Goal: Task Accomplishment & Management: Complete application form

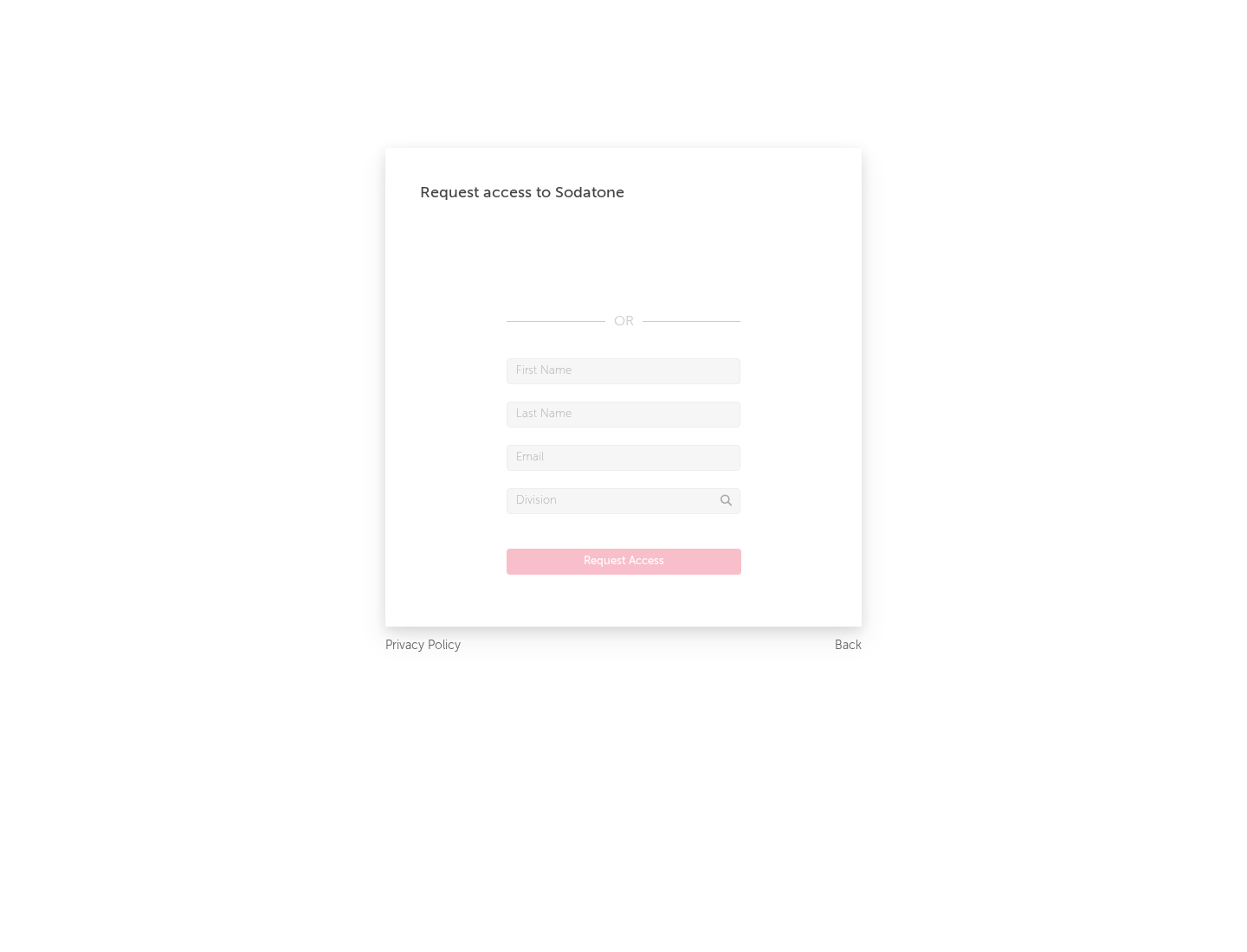
click at [624, 371] on input "text" at bounding box center [623, 372] width 233 height 26
type input "[PERSON_NAME]"
click at [624, 414] on input "text" at bounding box center [623, 415] width 233 height 26
type input "[PERSON_NAME]"
click at [624, 457] on input "text" at bounding box center [623, 458] width 233 height 26
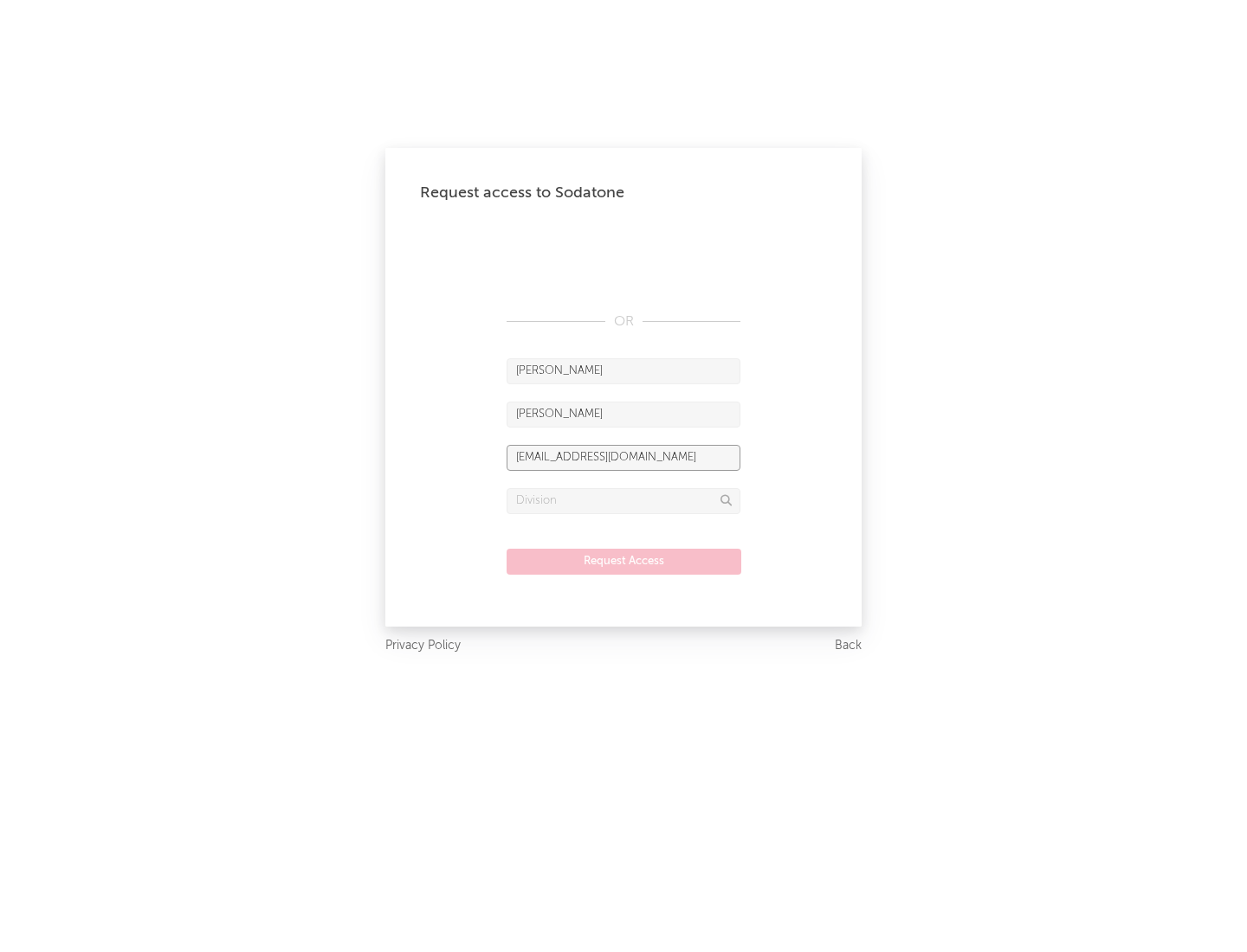
type input "[EMAIL_ADDRESS][DOMAIN_NAME]"
click at [624, 500] on input "text" at bounding box center [623, 501] width 233 height 26
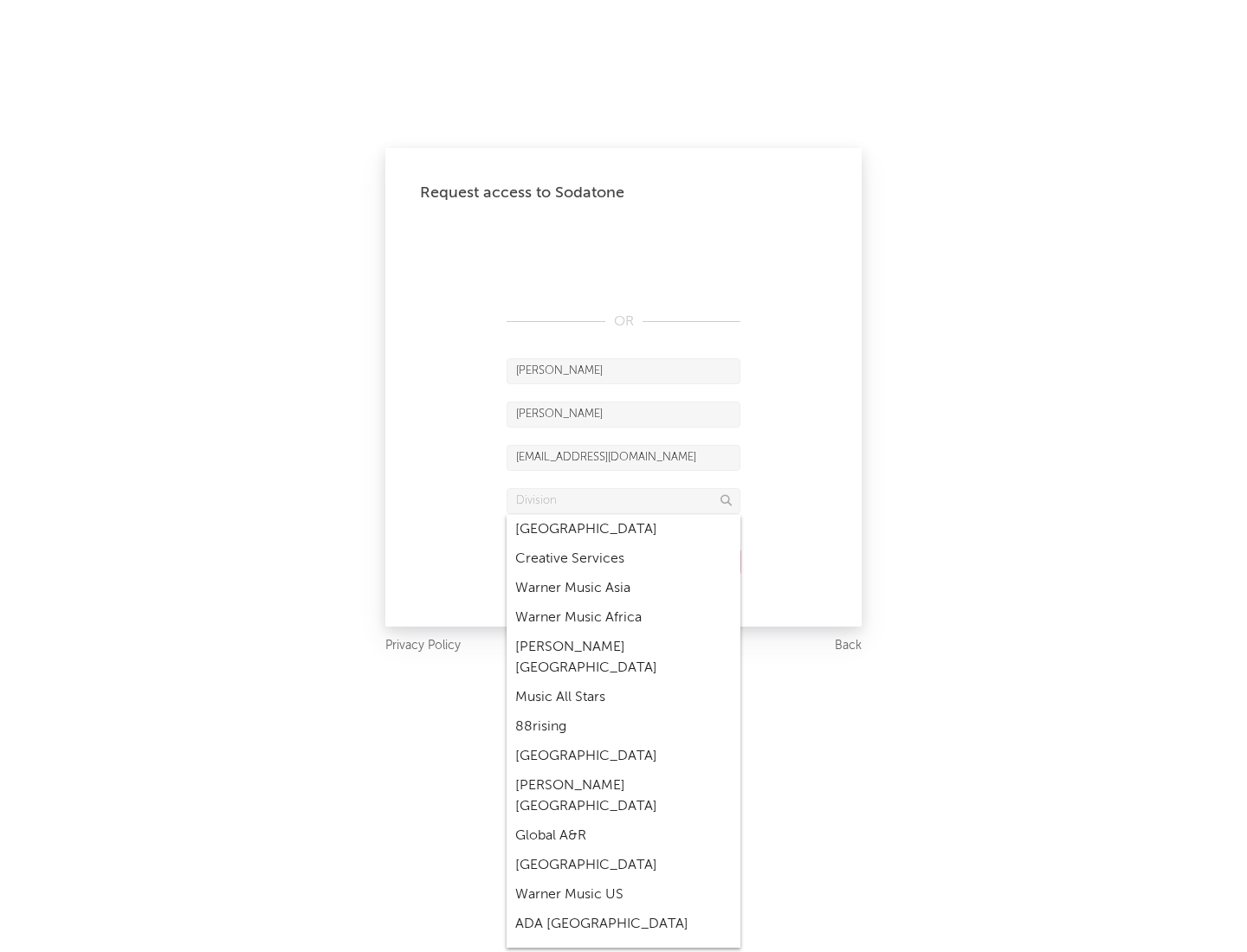
click at [624, 683] on div "Music All Stars" at bounding box center [623, 697] width 233 height 29
type input "Music All Stars"
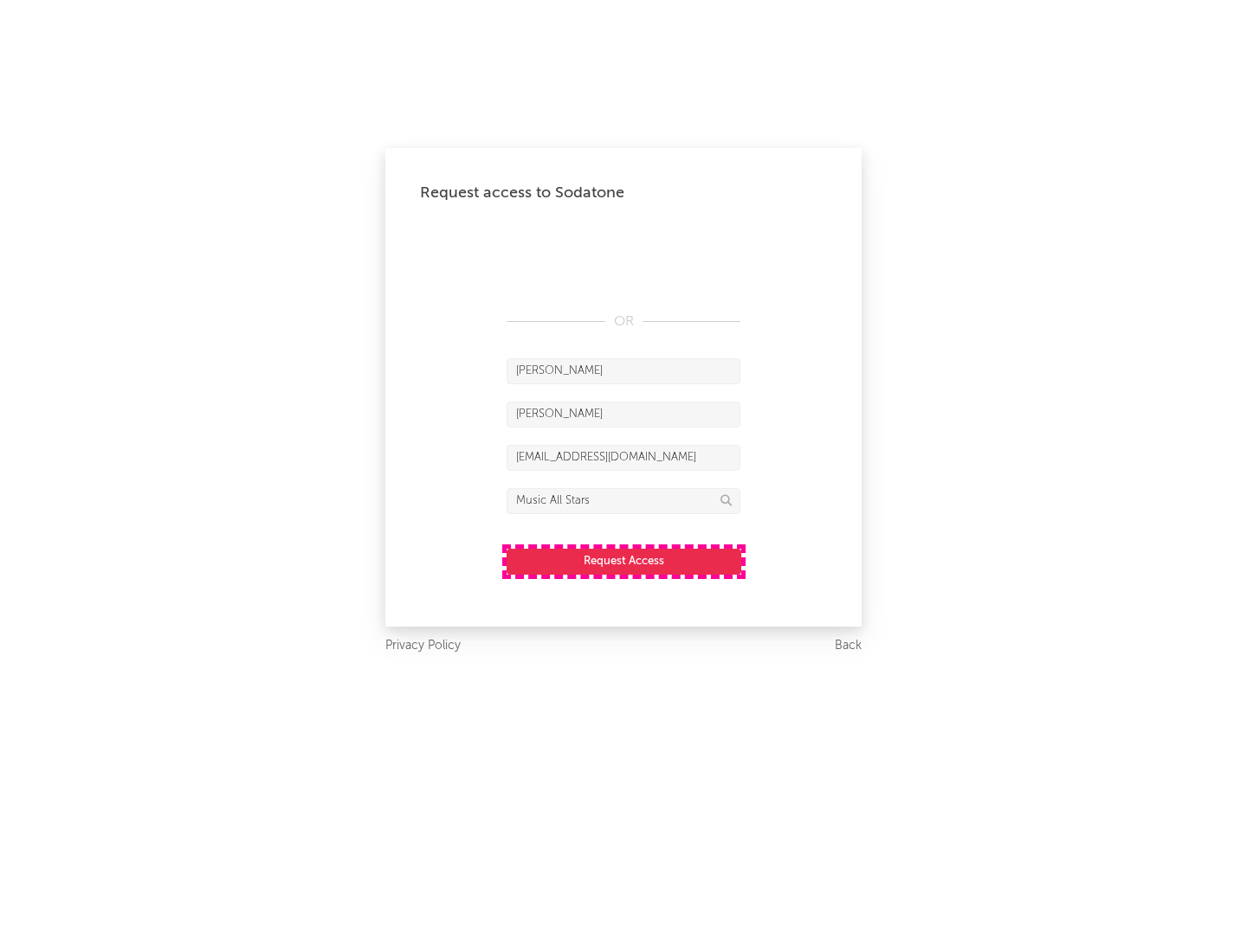
click at [624, 561] on button "Request Access" at bounding box center [623, 562] width 234 height 26
